Goal: Task Accomplishment & Management: Manage account settings

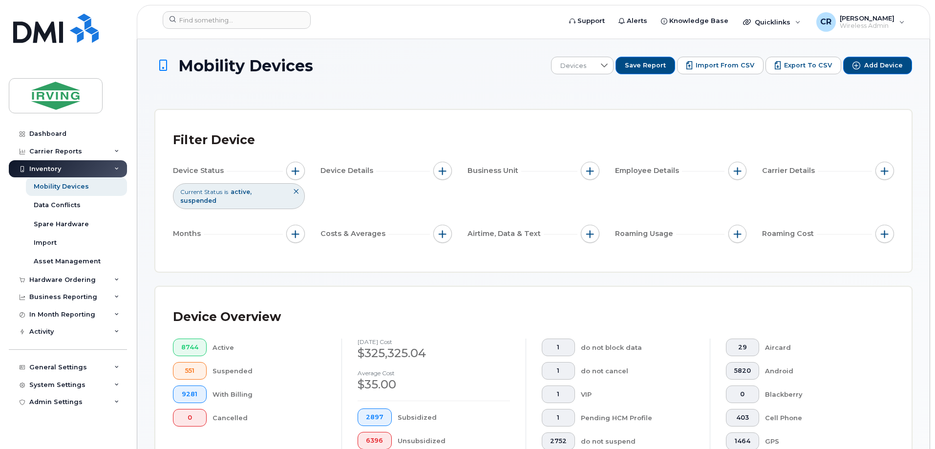
scroll to position [195, 0]
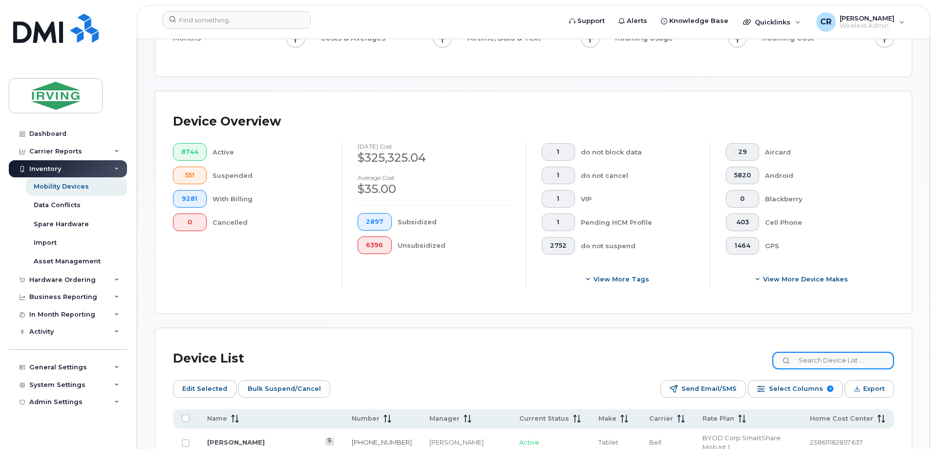
click at [822, 352] on input at bounding box center [834, 361] width 122 height 18
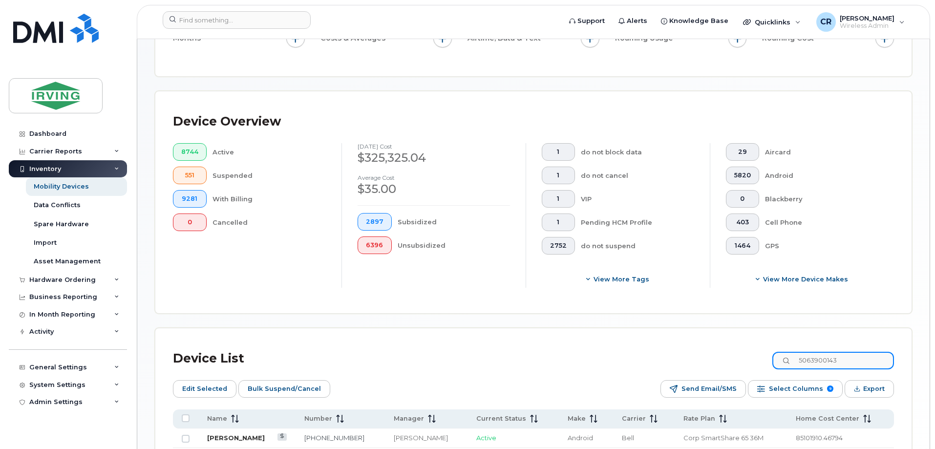
type input "5063900143"
click at [257, 434] on link "[PERSON_NAME]" at bounding box center [236, 438] width 58 height 8
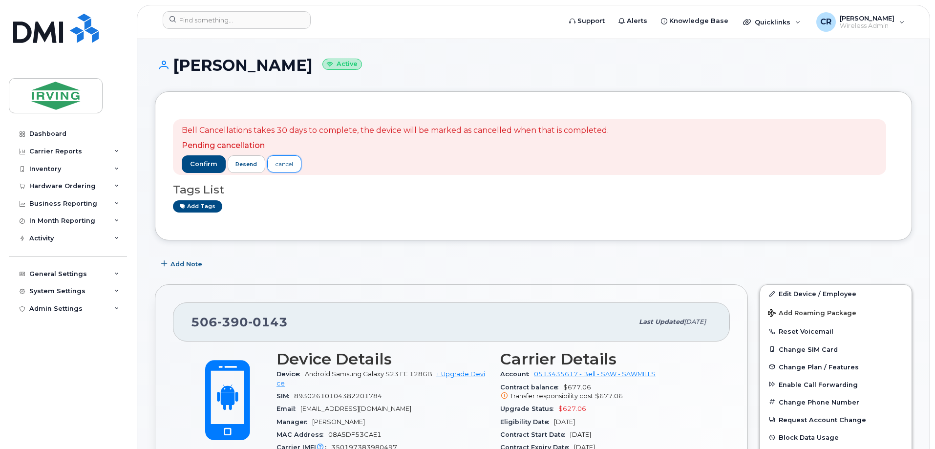
drag, startPoint x: 289, startPoint y: 165, endPoint x: 326, endPoint y: 214, distance: 61.7
click at [289, 165] on div "cancel" at bounding box center [285, 164] width 18 height 9
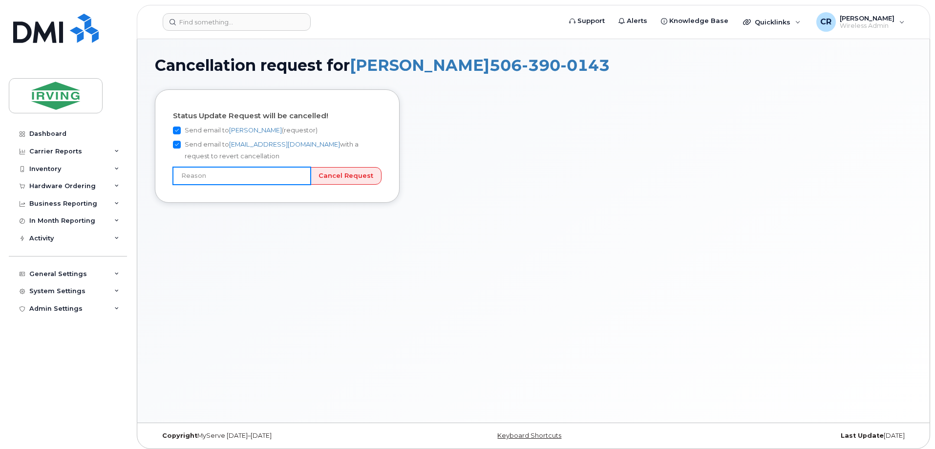
click at [276, 178] on input "text" at bounding box center [242, 176] width 138 height 18
type input "Picked number by mistake"
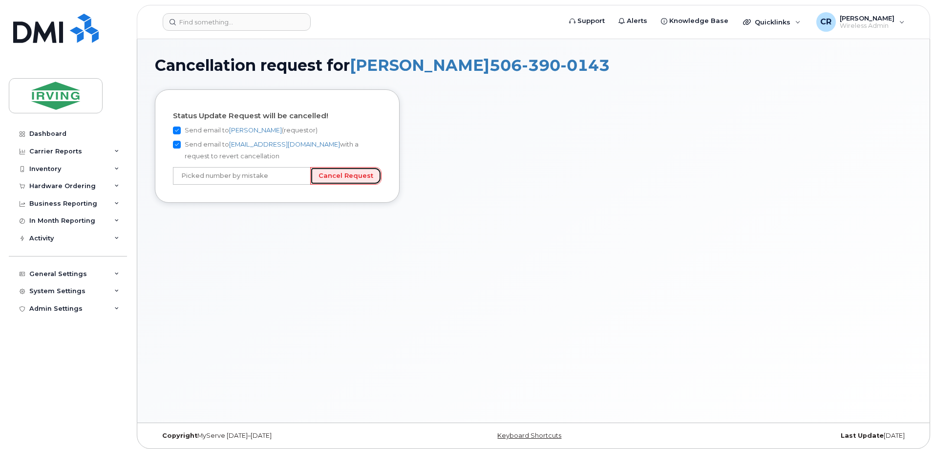
click at [335, 180] on input "Cancel Request" at bounding box center [345, 176] width 71 height 18
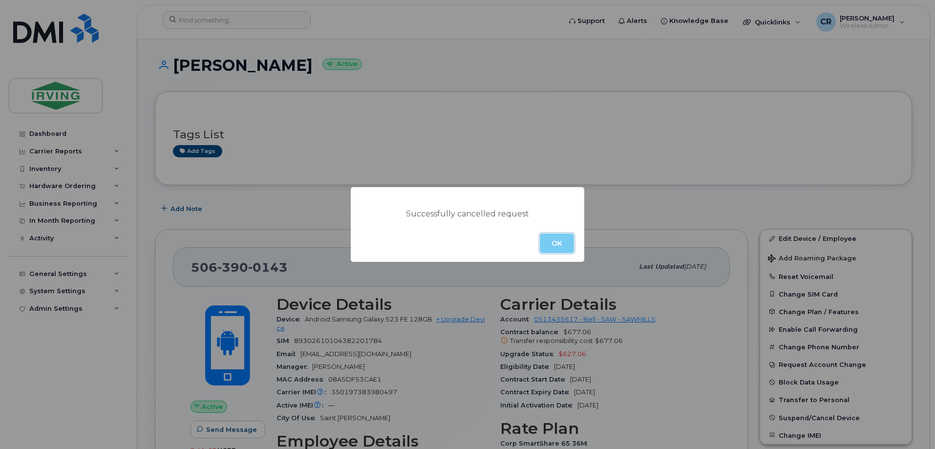
click at [552, 242] on button "OK" at bounding box center [557, 244] width 34 height 20
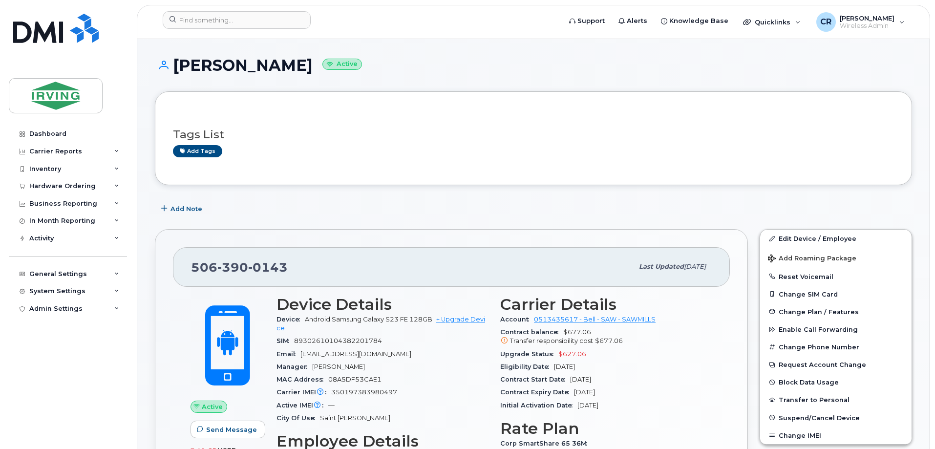
click at [876, 72] on h1 "Muhammad Saad Active" at bounding box center [534, 65] width 758 height 17
click at [40, 167] on div "Inventory" at bounding box center [45, 169] width 32 height 8
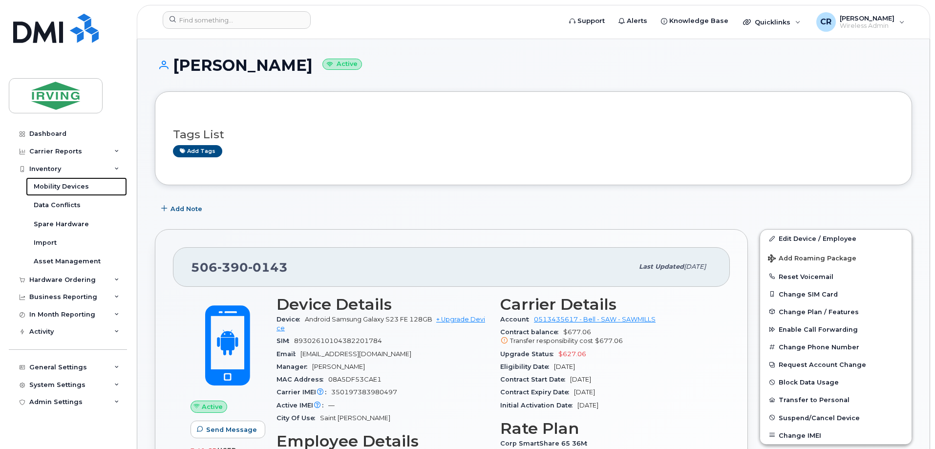
drag, startPoint x: 46, startPoint y: 186, endPoint x: 931, endPoint y: 215, distance: 885.1
click at [46, 186] on div "Mobility Devices" at bounding box center [61, 186] width 55 height 9
